Goal: Find specific page/section: Find specific page/section

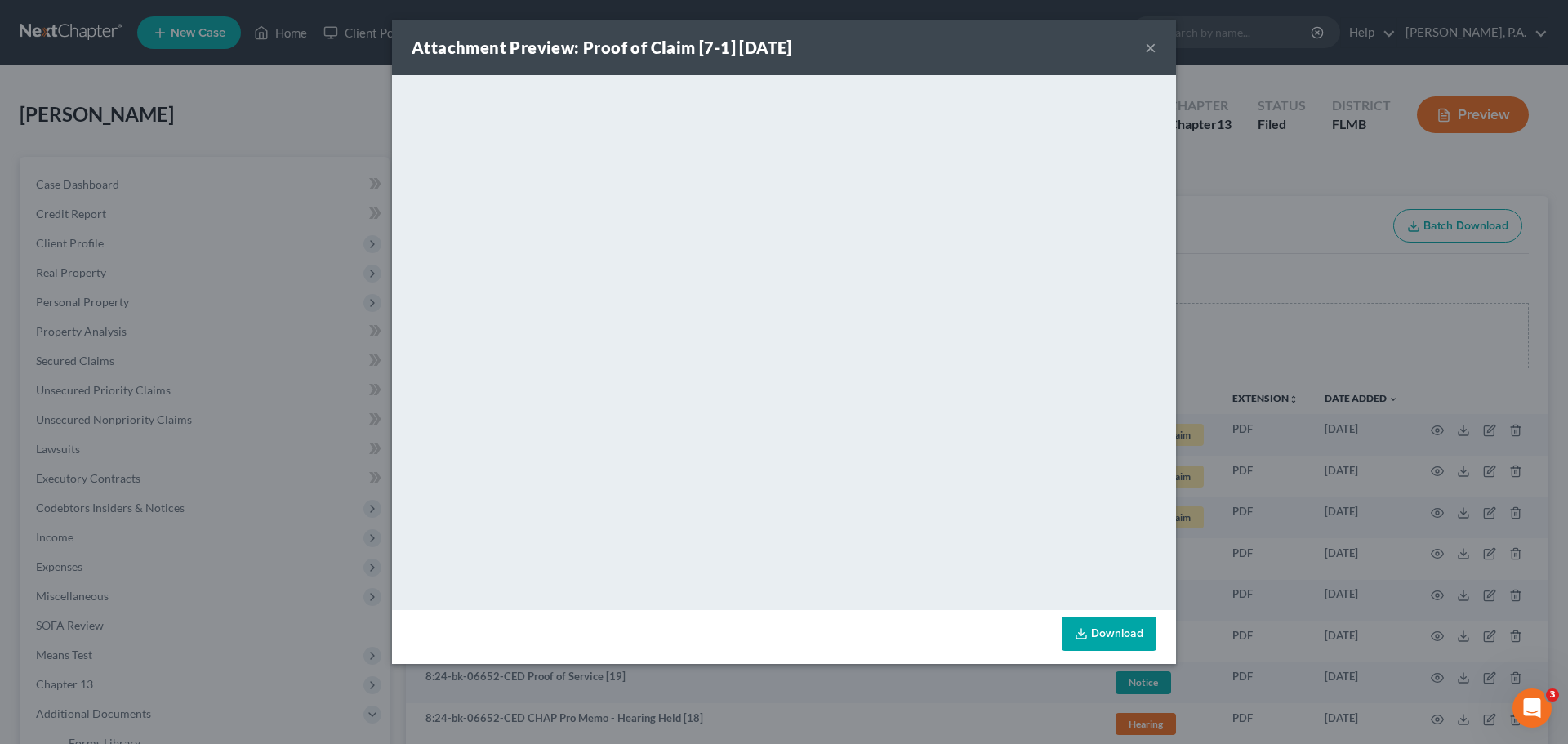
click at [1153, 47] on button "×" at bounding box center [1151, 47] width 11 height 19
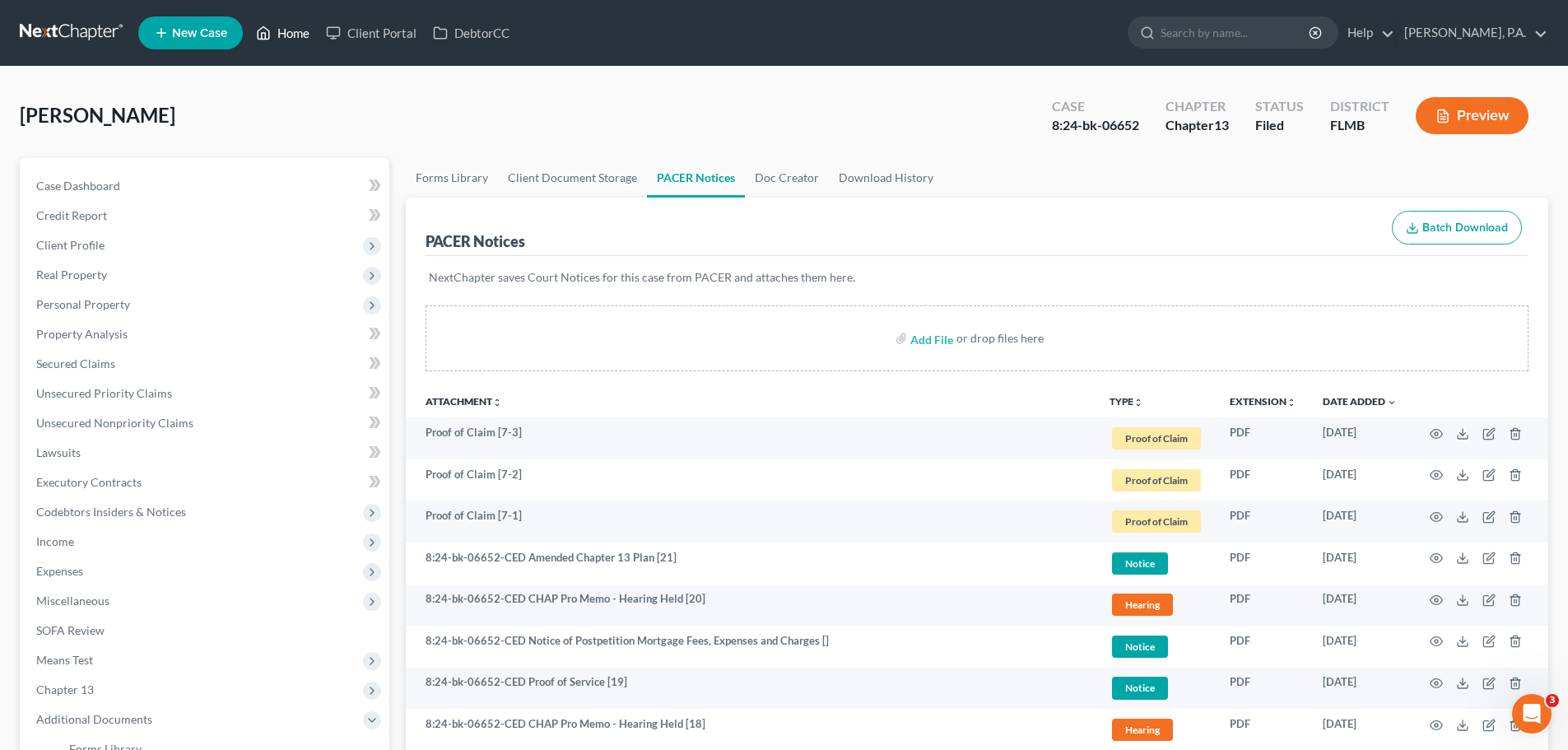
click at [286, 32] on link "Home" at bounding box center [283, 33] width 70 height 30
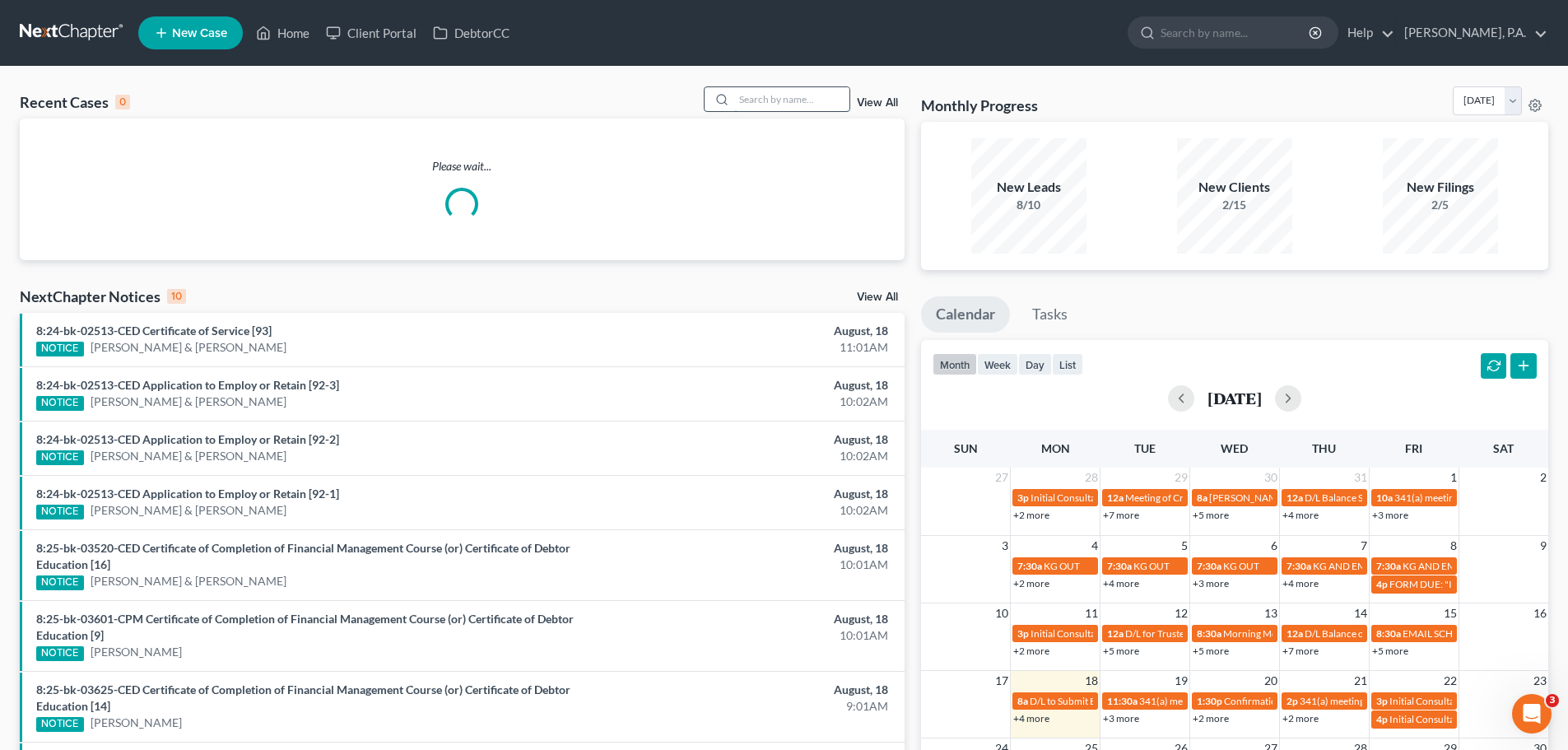
click at [808, 102] on input "search" at bounding box center [791, 98] width 115 height 24
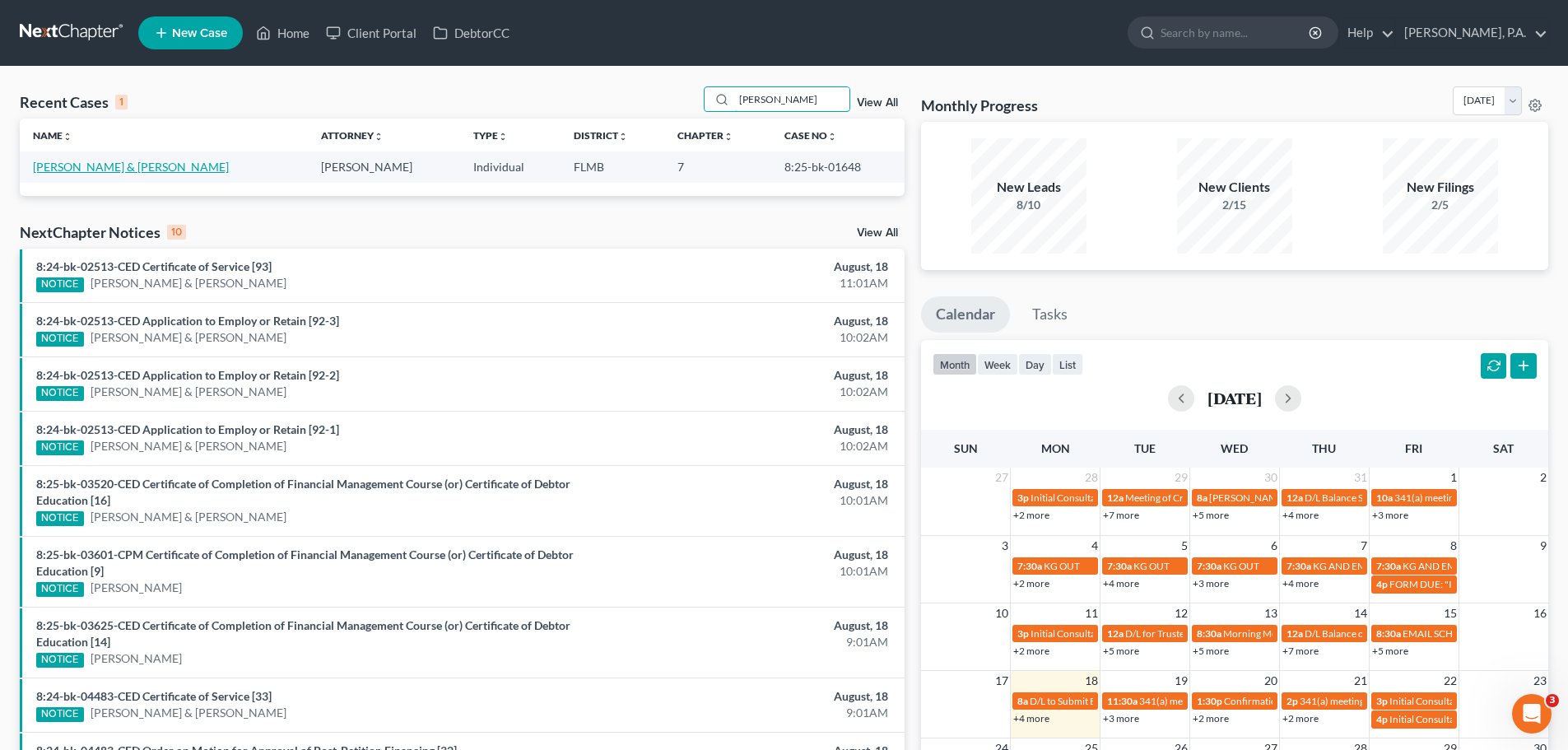
type input "[PERSON_NAME]"
click at [84, 164] on link "[PERSON_NAME] & [PERSON_NAME]" at bounding box center [130, 166] width 196 height 14
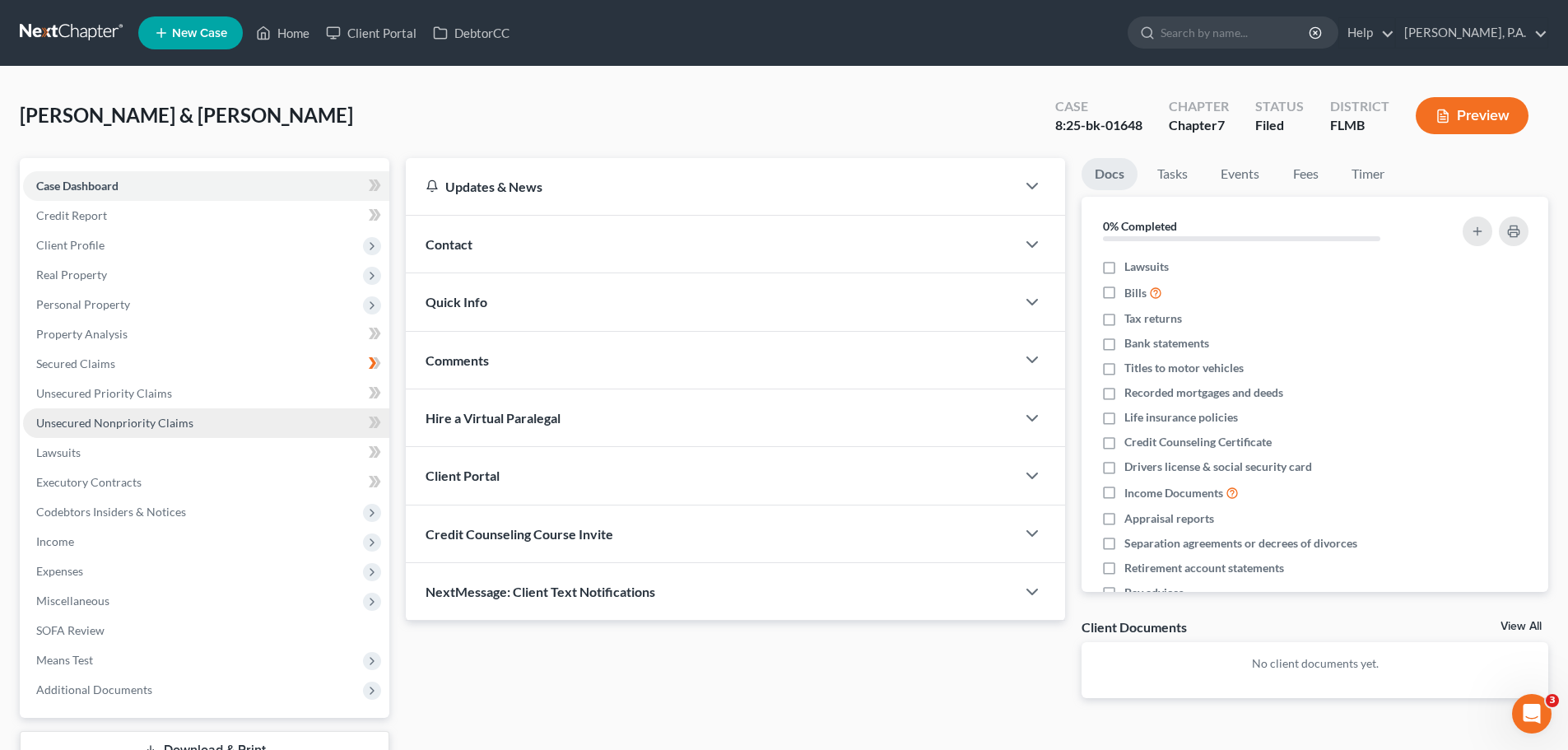
click at [172, 420] on span "Unsecured Nonpriority Claims" at bounding box center [115, 423] width 157 height 14
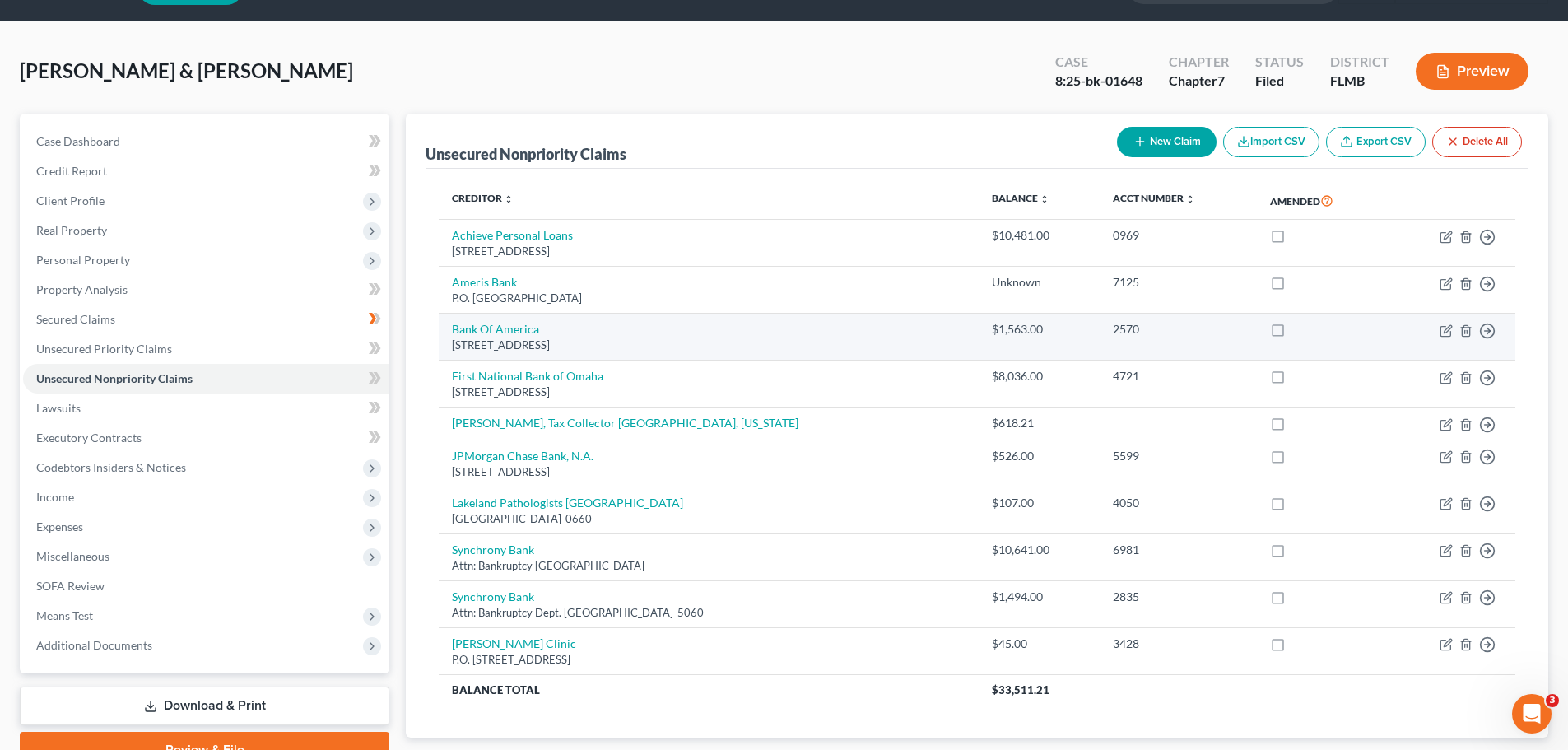
scroll to position [82, 0]
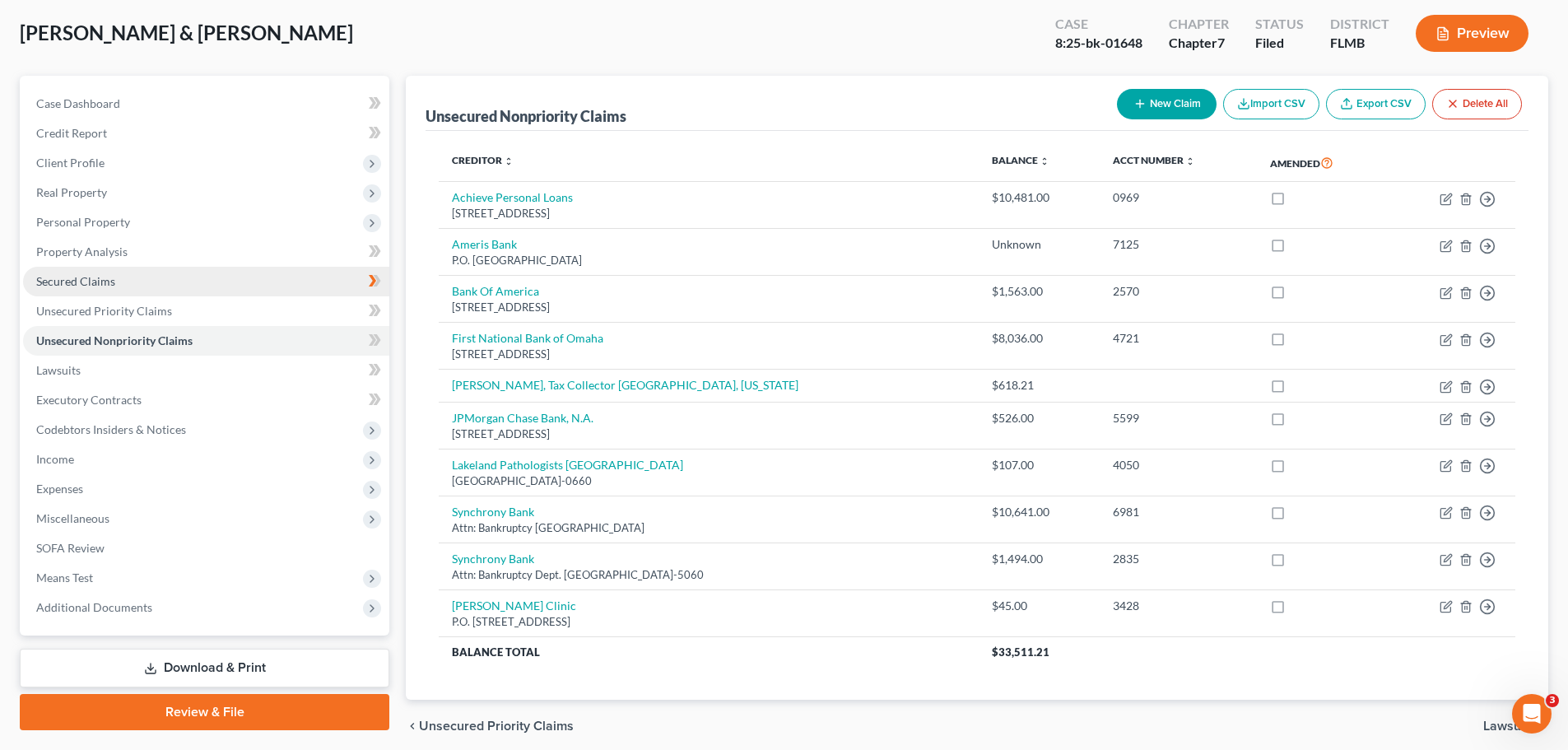
click at [154, 283] on link "Secured Claims" at bounding box center [206, 281] width 367 height 30
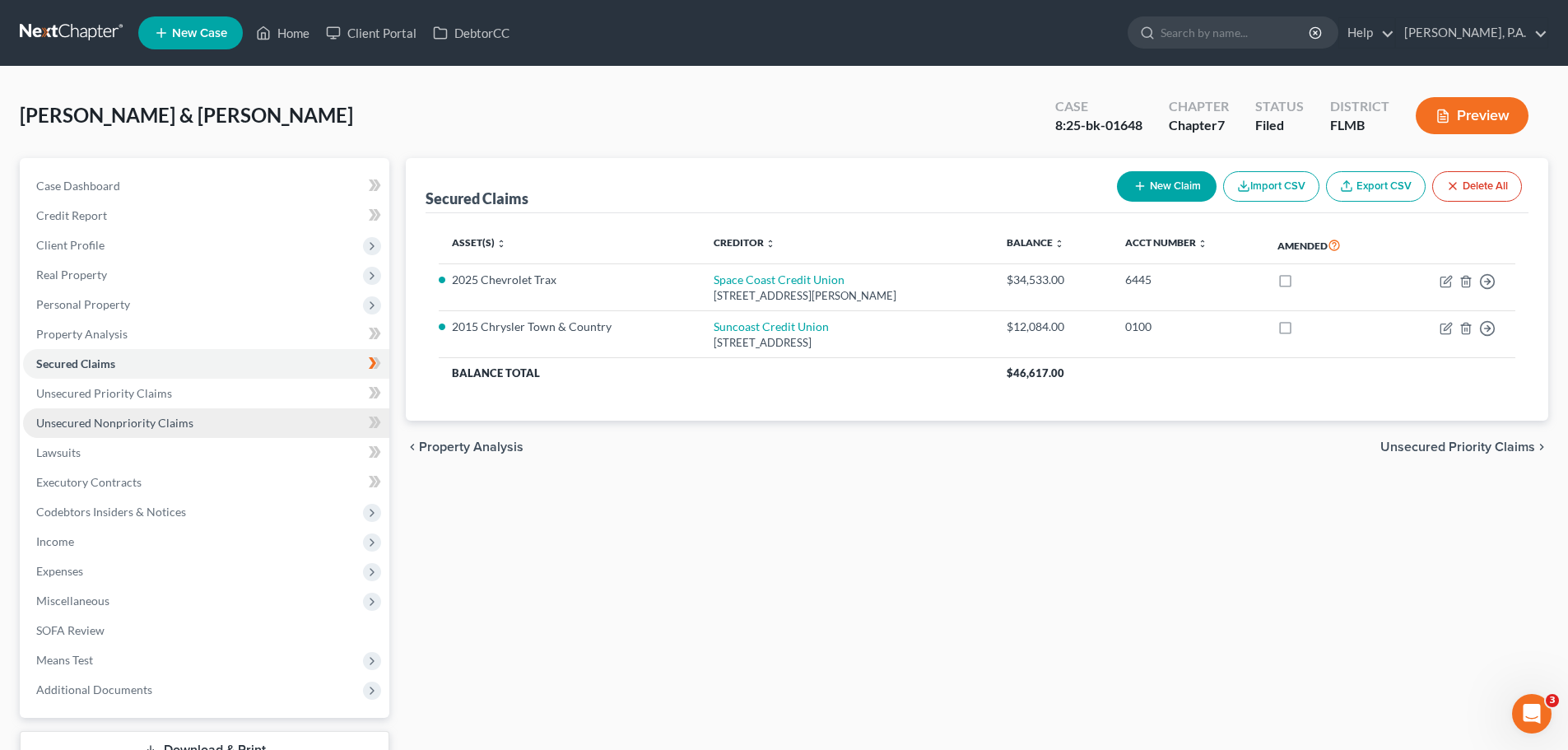
click at [114, 428] on span "Unsecured Nonpriority Claims" at bounding box center [115, 423] width 157 height 14
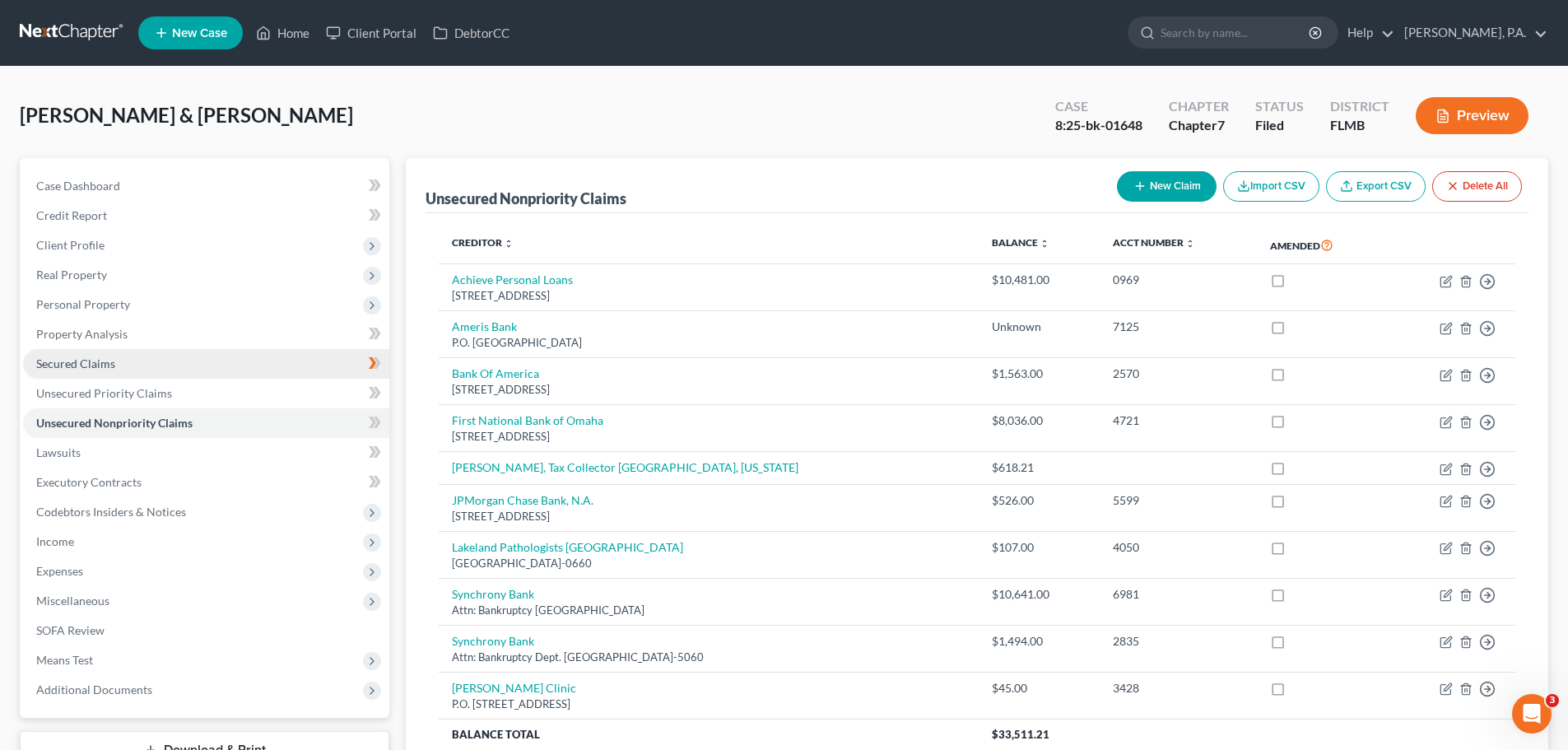
click at [155, 367] on link "Secured Claims" at bounding box center [206, 364] width 367 height 30
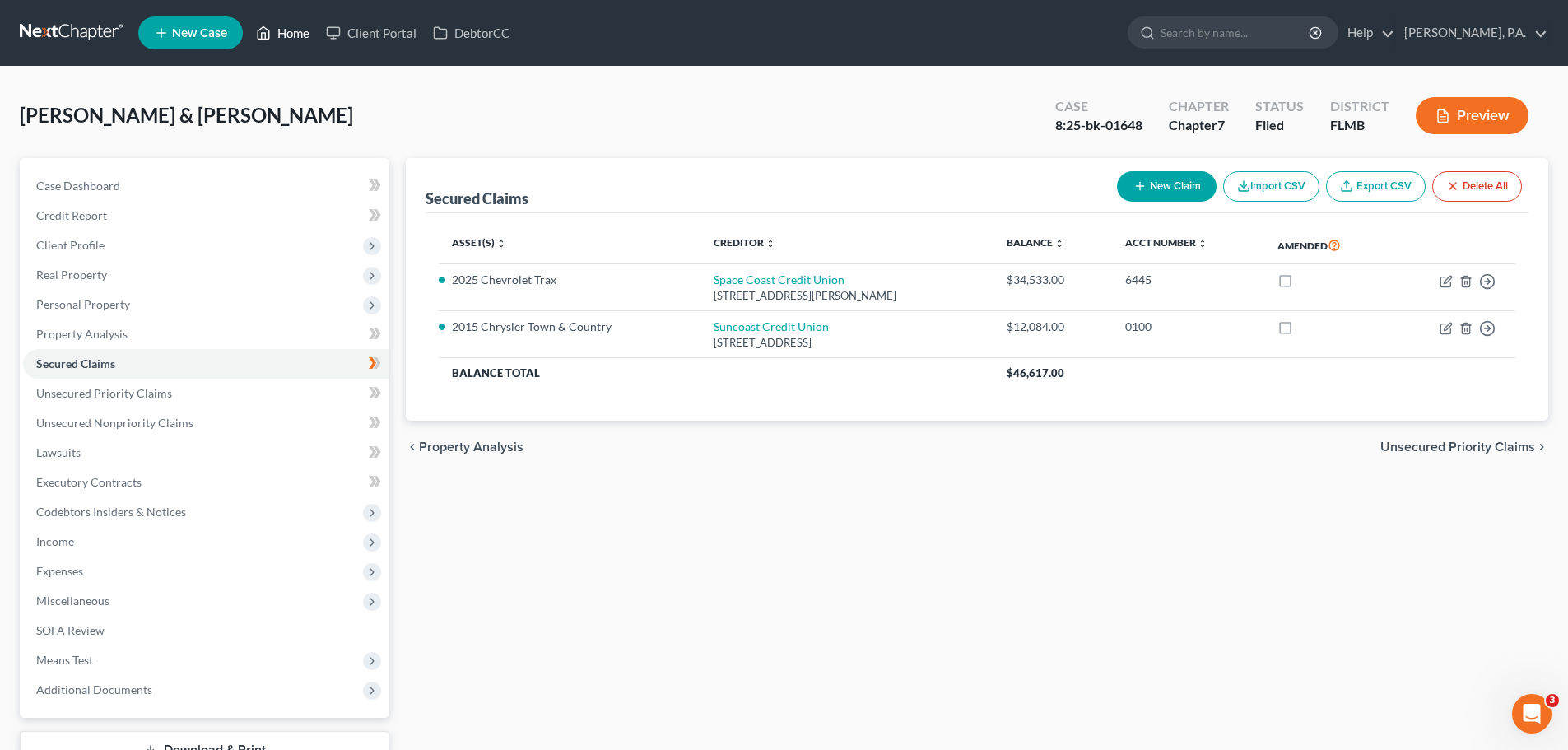
click at [289, 31] on link "Home" at bounding box center [283, 33] width 70 height 30
